Goal: Check status: Check status

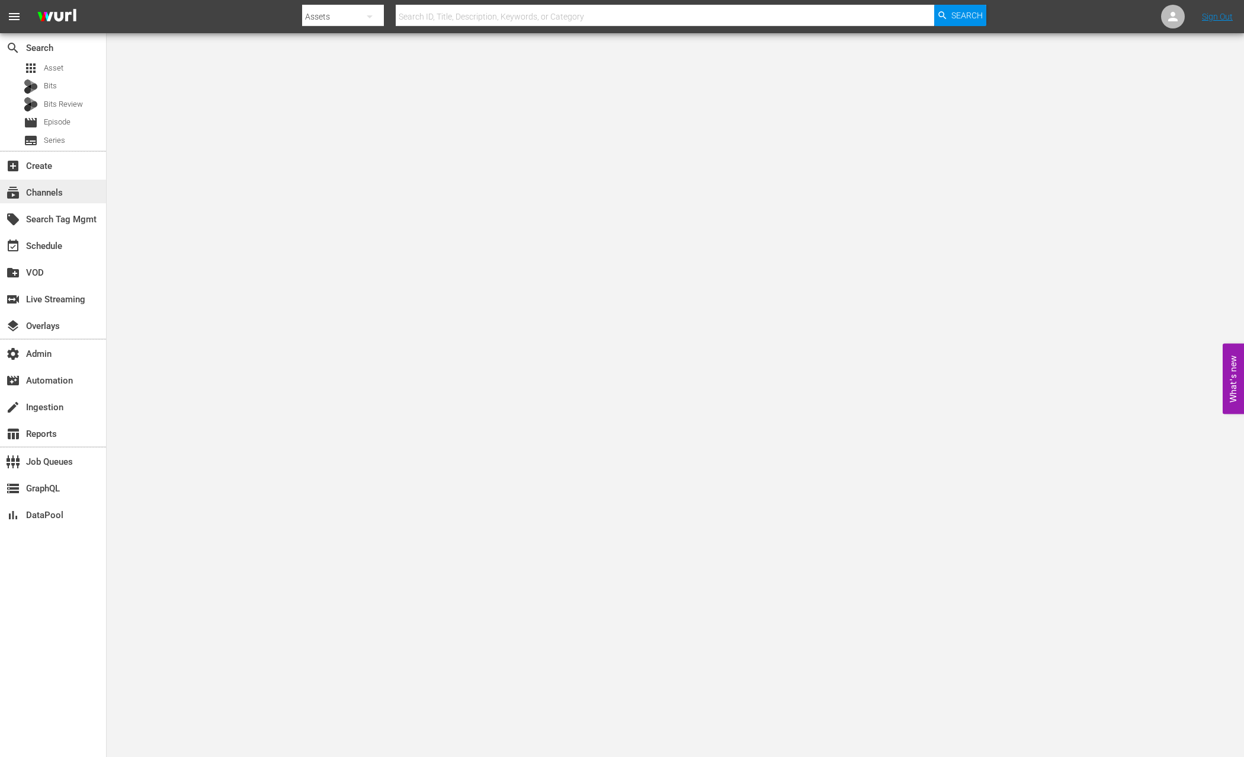
click at [71, 196] on div "subscriptions Channels" at bounding box center [53, 192] width 106 height 24
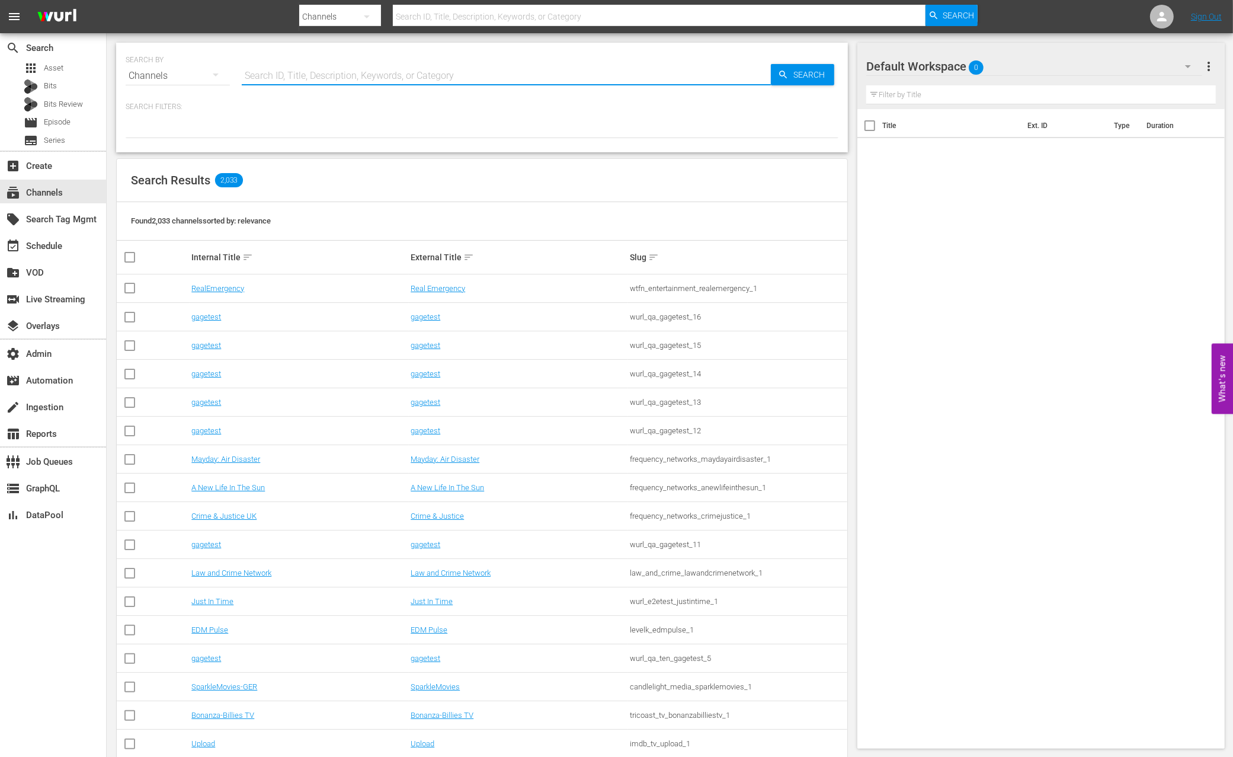
click at [316, 67] on input "text" at bounding box center [506, 76] width 529 height 28
type input "[PERSON_NAME]"
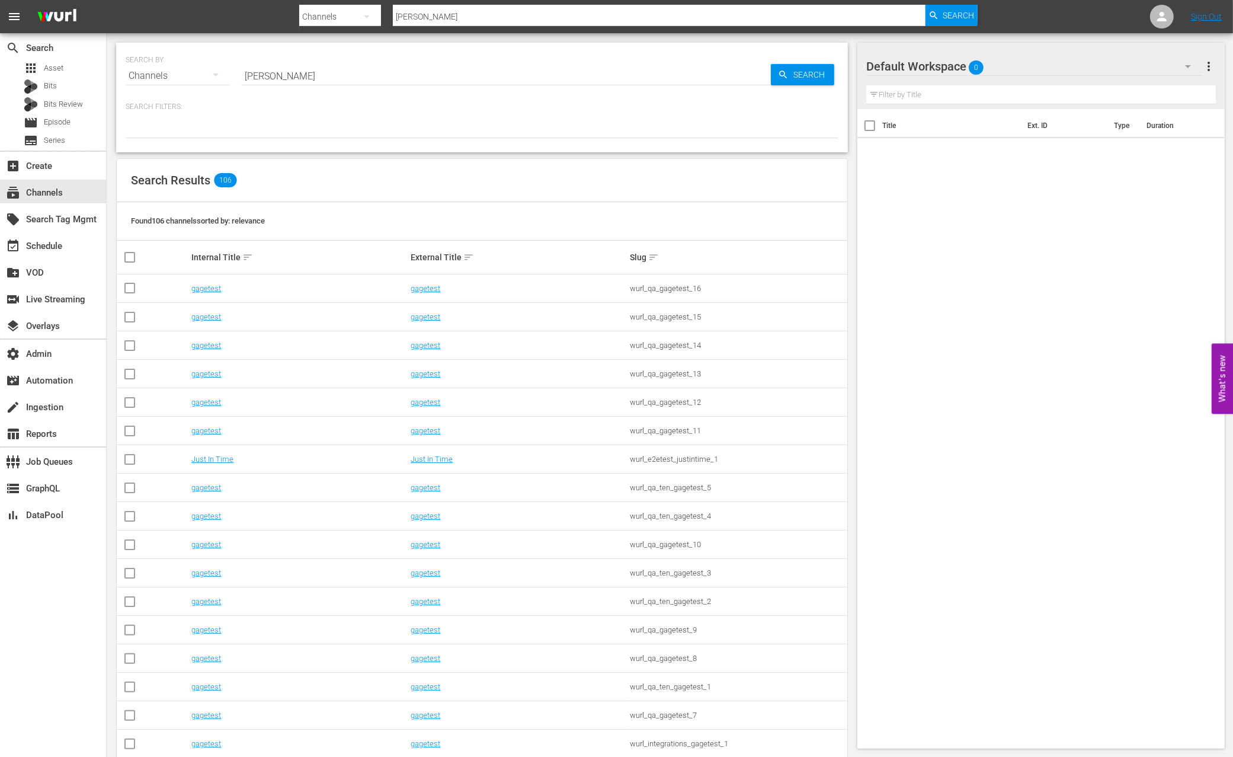
click at [683, 161] on div "Search Results 106" at bounding box center [482, 180] width 731 height 43
click at [336, 69] on input "[PERSON_NAME]" at bounding box center [506, 76] width 529 height 28
paste input "_qa_sheenatest_1_us_hls_wfo_hlsc -"
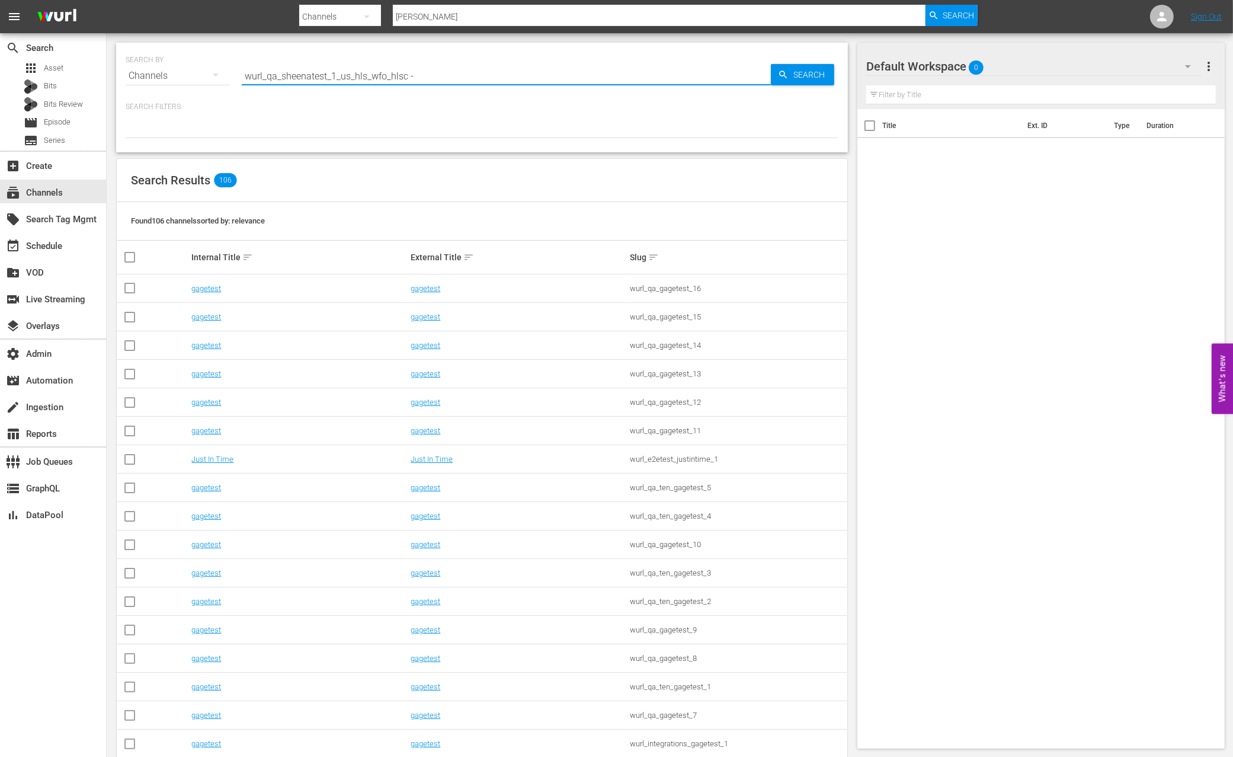
type input "wurl_qa_sheenatest_1_us_hls_wfo_hlsc -"
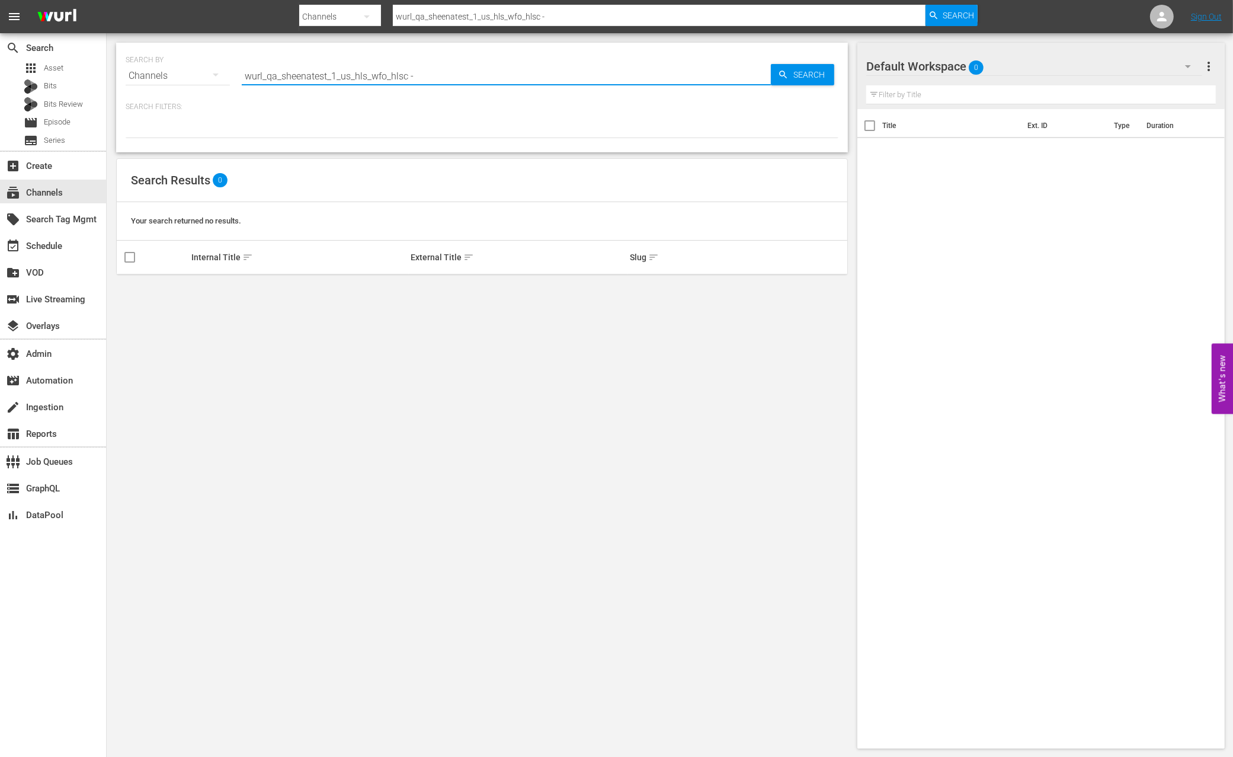
drag, startPoint x: 283, startPoint y: 73, endPoint x: 203, endPoint y: 73, distance: 80.0
click at [203, 73] on div "SEARCH BY Search By Channels Search ID, Title, Description, Keywords, or Catego…" at bounding box center [482, 68] width 713 height 43
type input "sheenatest_1_us_hls_wfo_hlsc -"
drag, startPoint x: 397, startPoint y: 82, endPoint x: 296, endPoint y: 74, distance: 101.0
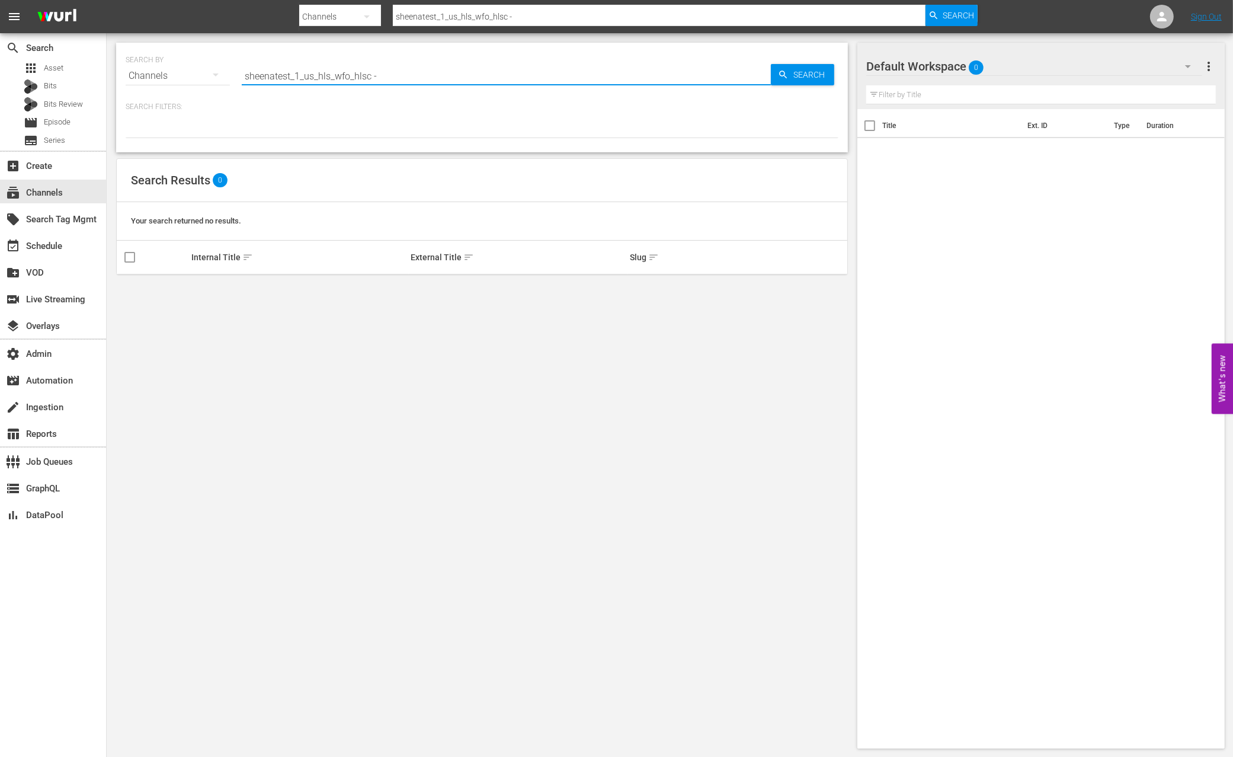
click at [299, 73] on input "sheenatest_1_us_hls_wfo_hlsc -" at bounding box center [506, 76] width 529 height 28
type input "sheenatest"
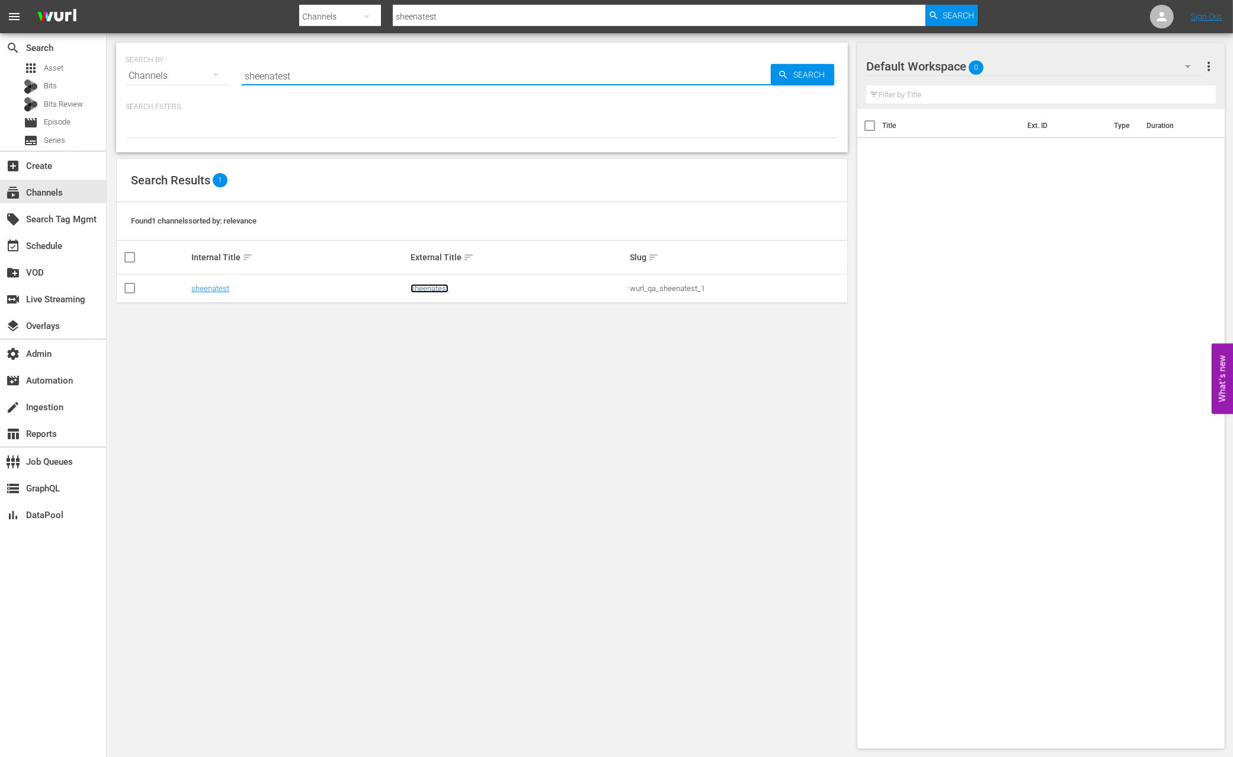
click at [436, 287] on link "sheenatest" at bounding box center [430, 288] width 38 height 9
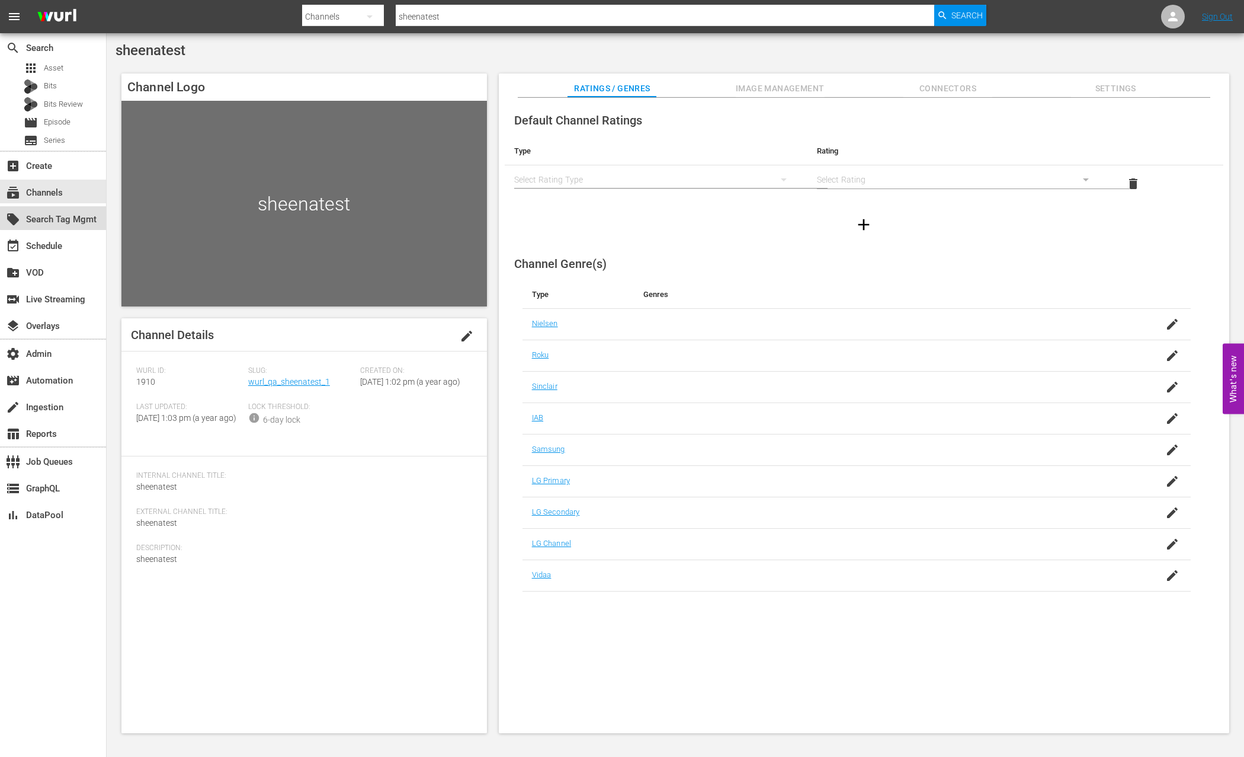
click at [66, 219] on div "local_offer Search Tag Mgmt" at bounding box center [33, 217] width 66 height 11
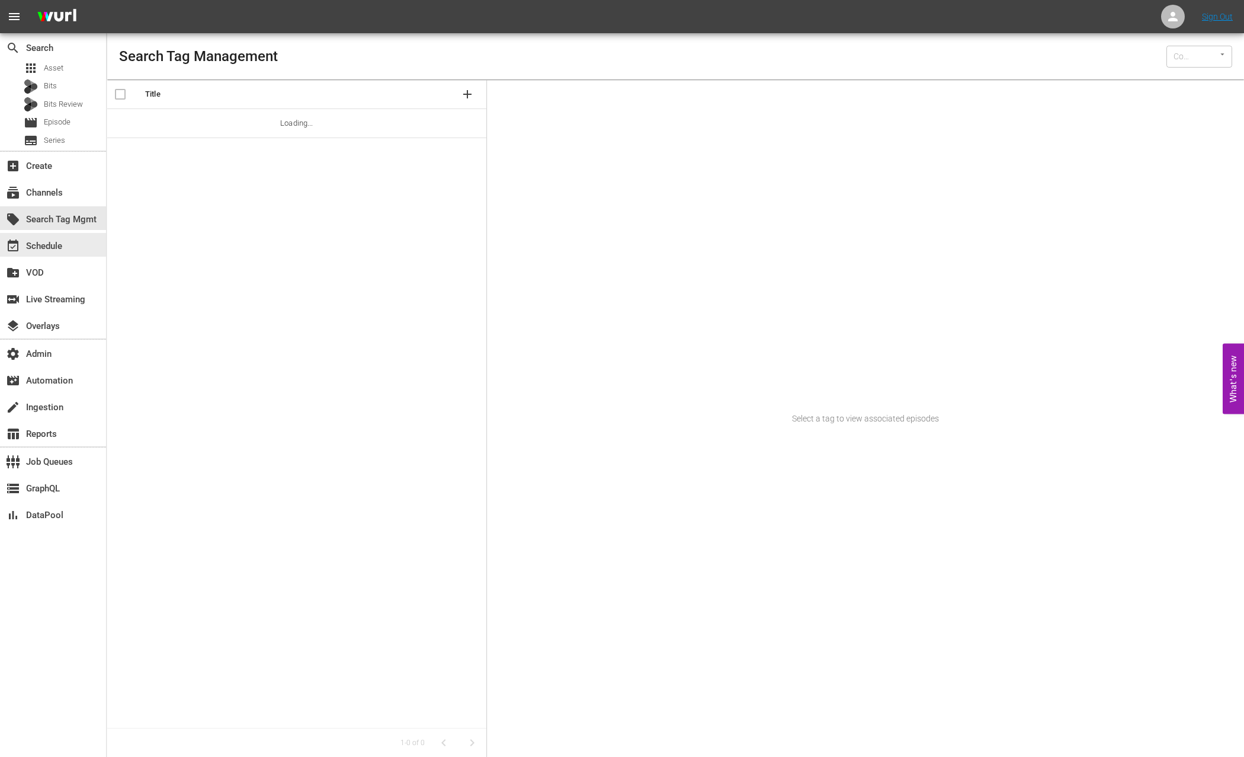
type input "Wurl (15)"
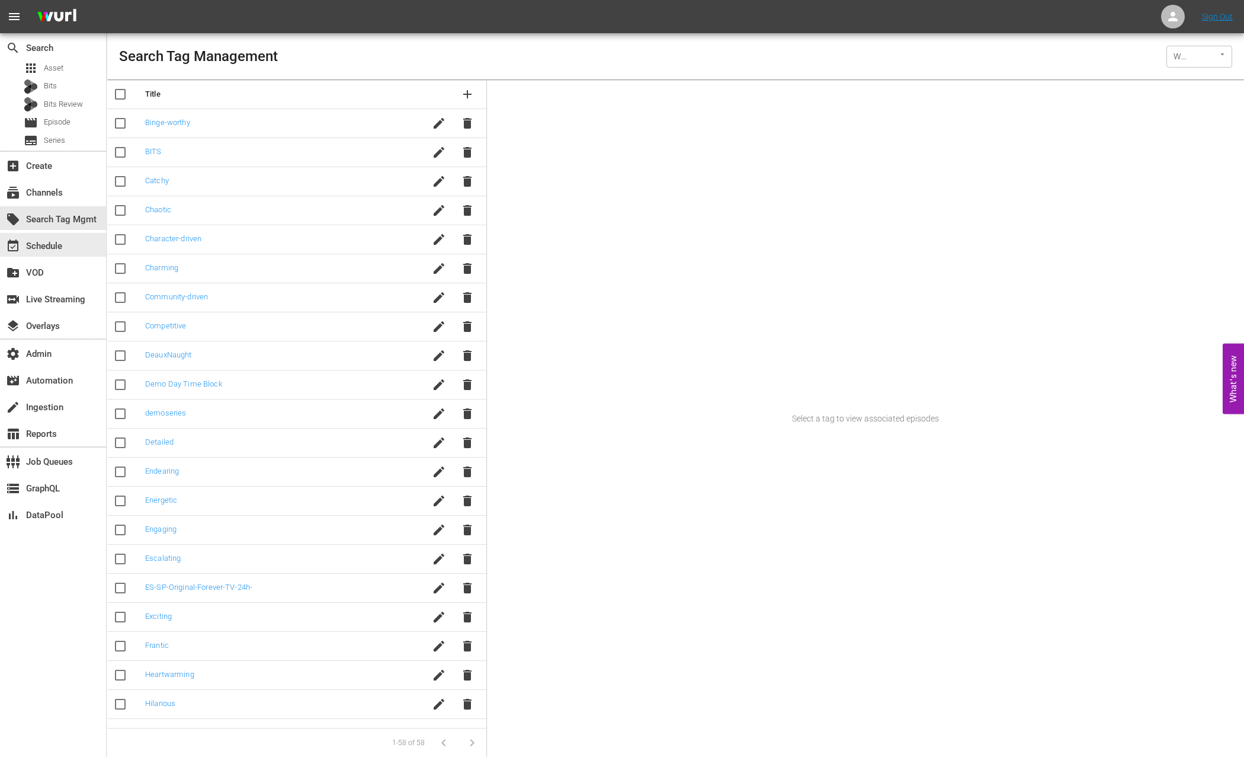
click at [69, 250] on div "event_available Schedule" at bounding box center [53, 245] width 106 height 24
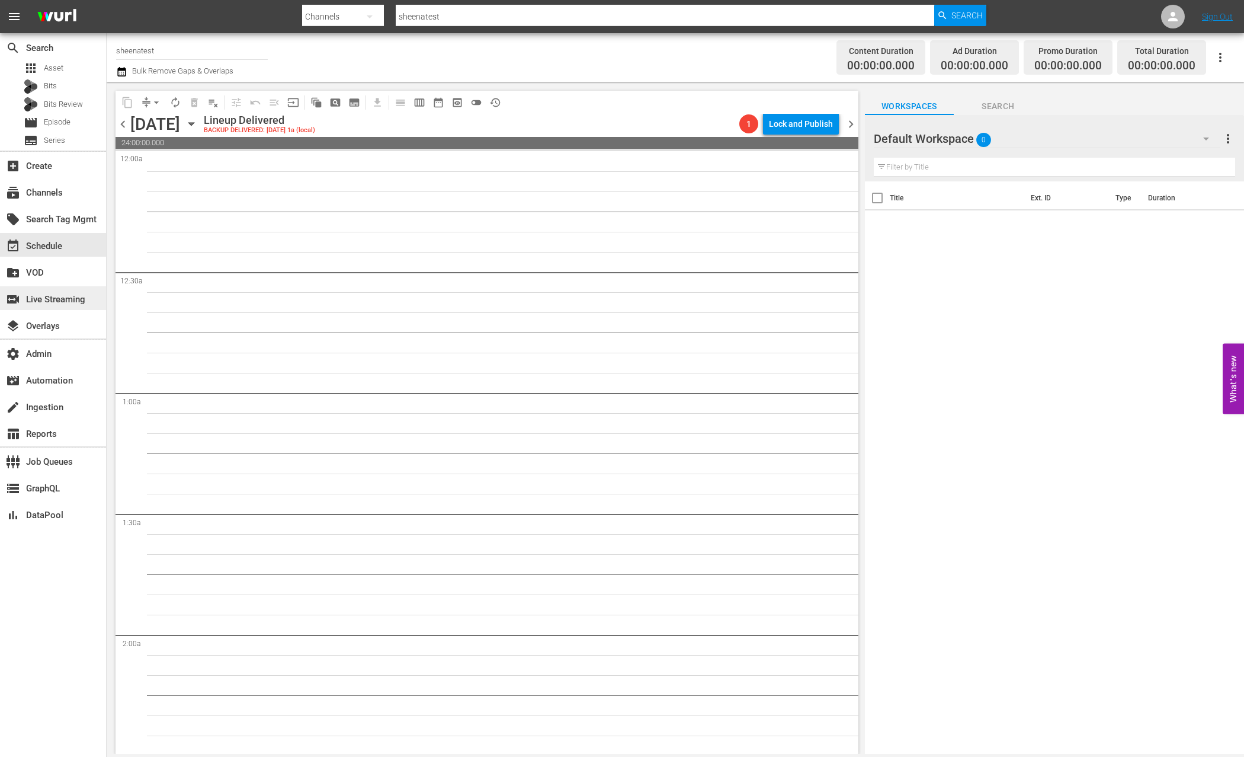
click at [66, 309] on div "switch_video Live Streaming" at bounding box center [53, 298] width 106 height 24
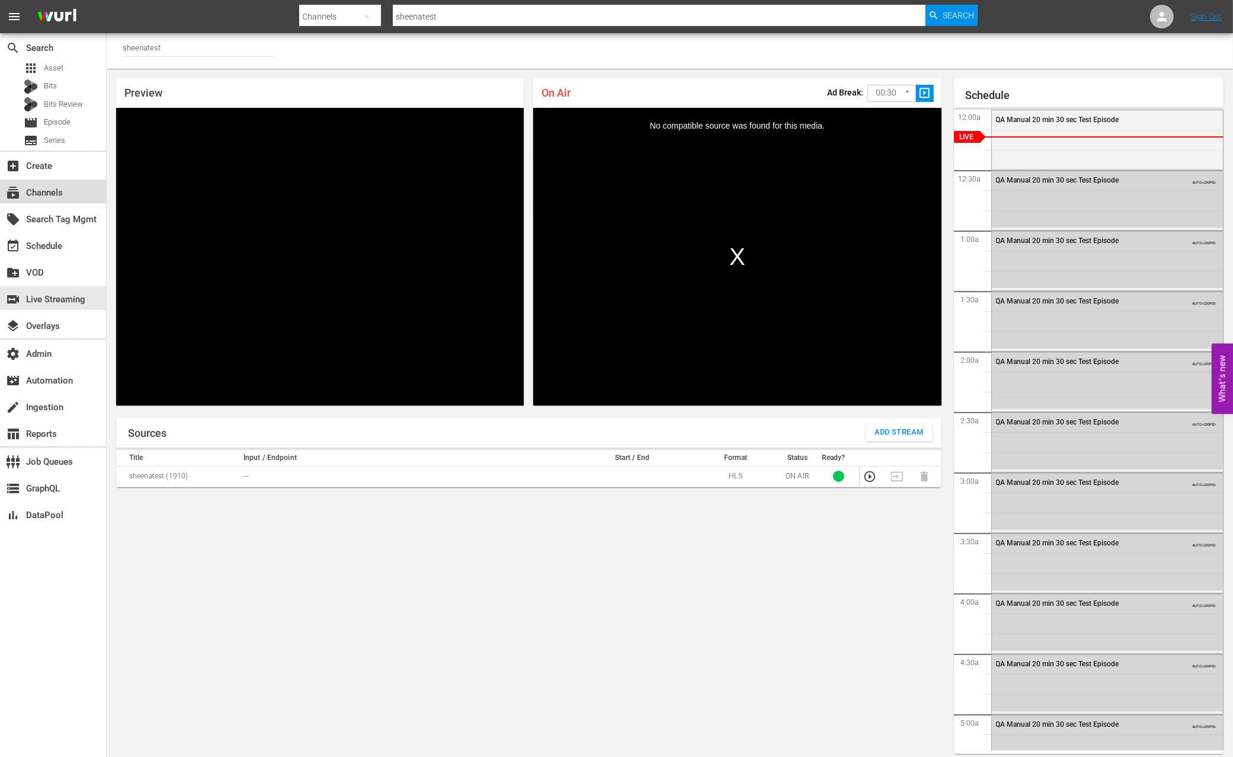
click at [62, 200] on div "subscriptions Channels" at bounding box center [53, 192] width 106 height 24
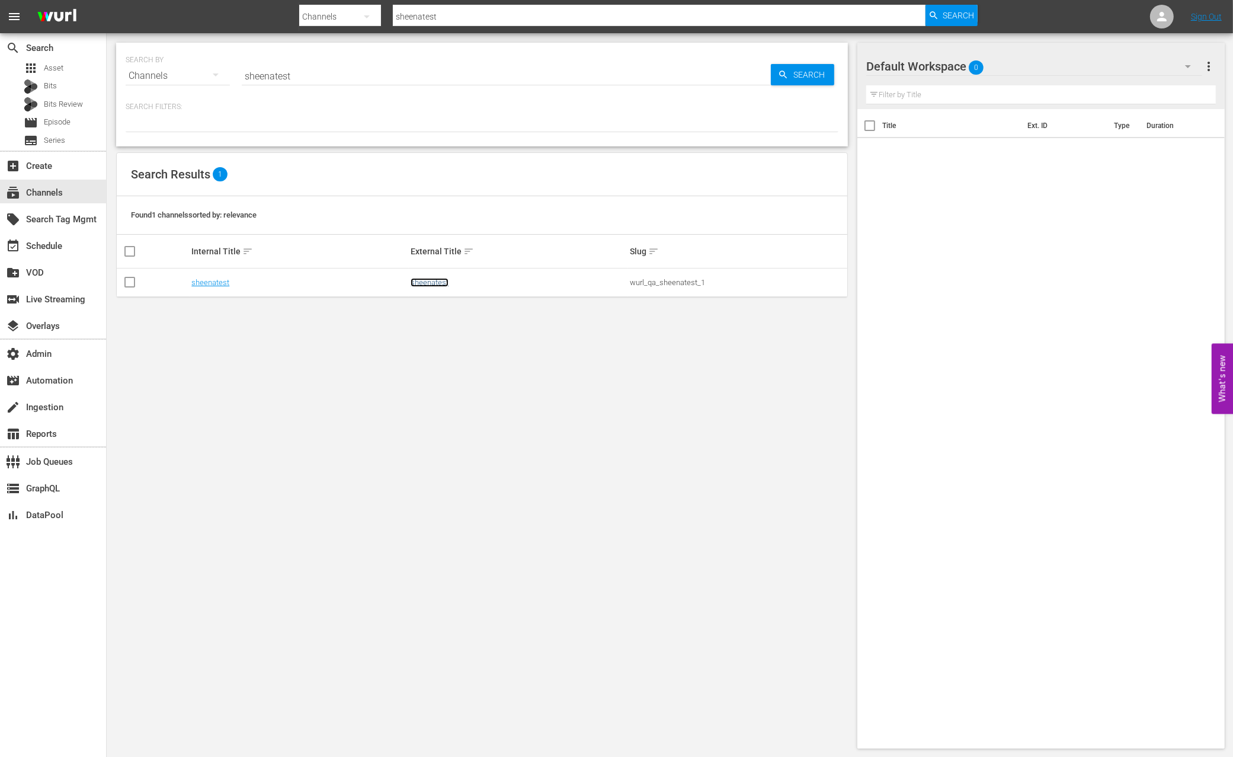
click at [423, 285] on link "sheenatest" at bounding box center [430, 282] width 38 height 9
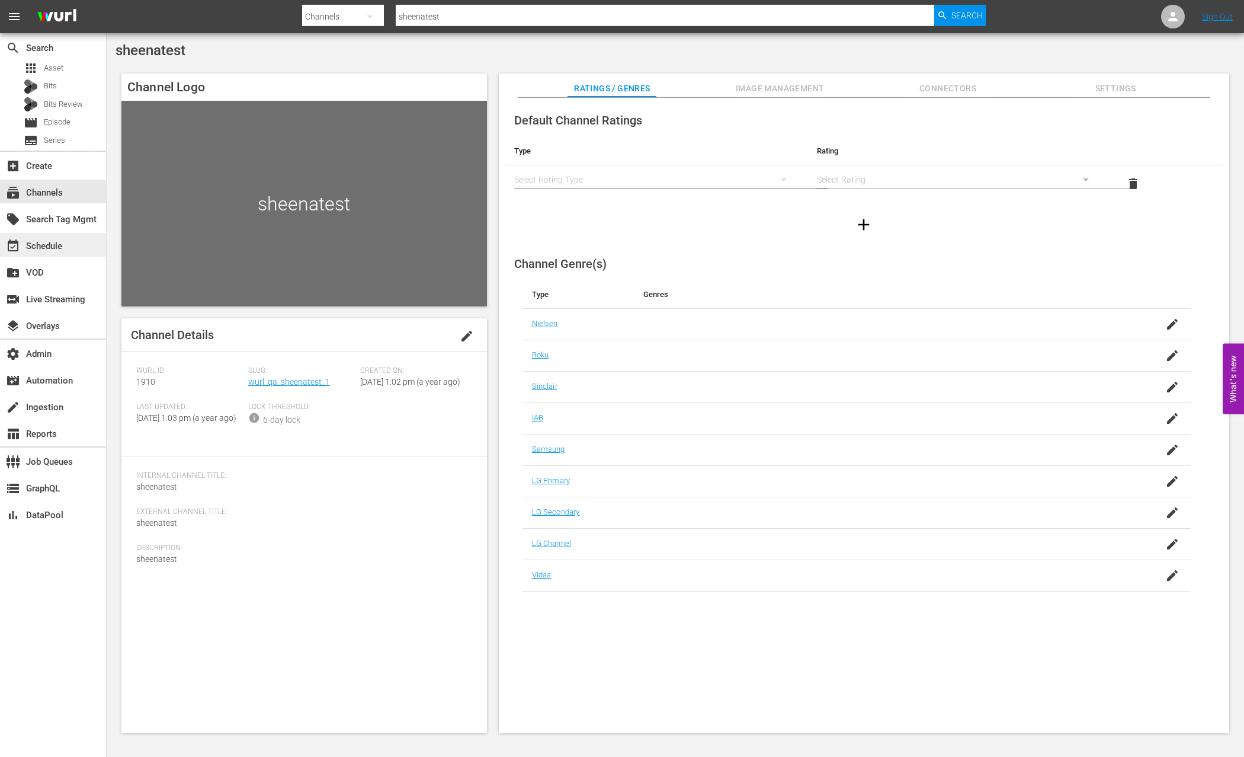
click at [49, 247] on div "event_available Schedule" at bounding box center [33, 244] width 66 height 11
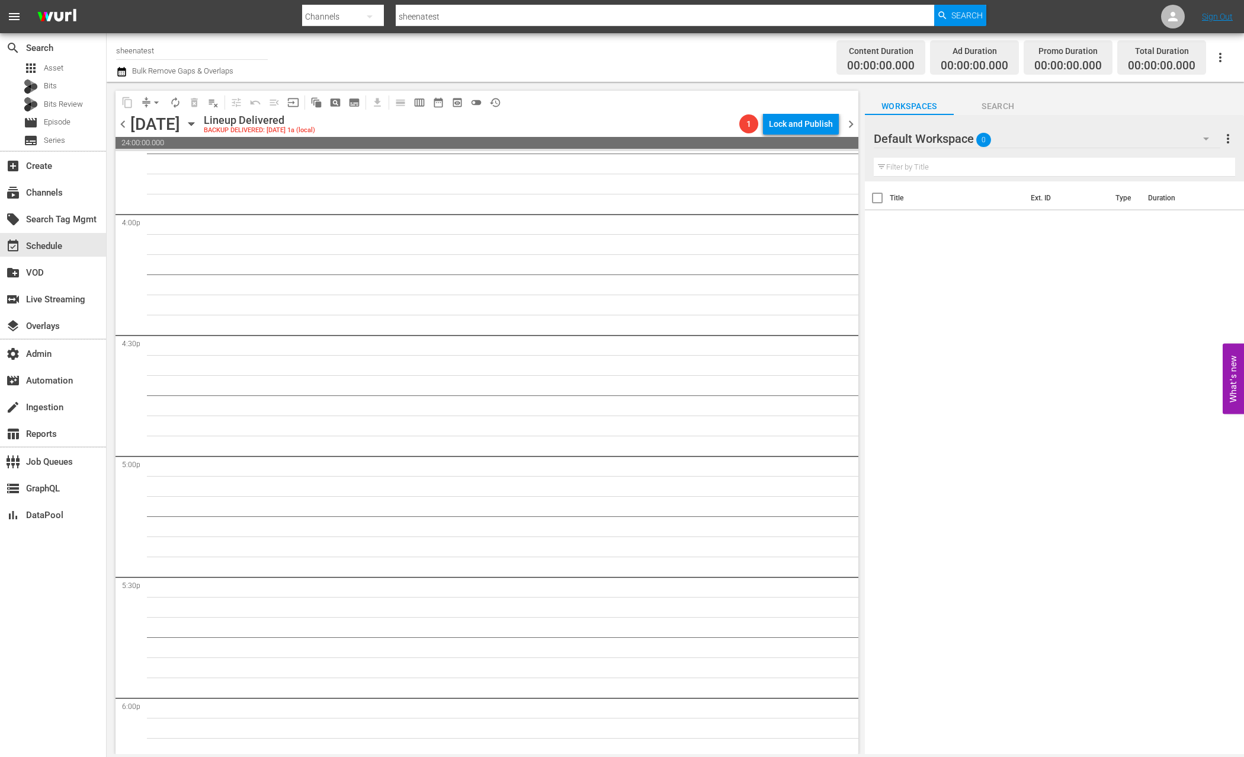
scroll to position [4899, 0]
click at [457, 103] on span "preview_outlined" at bounding box center [458, 103] width 12 height 12
